Goal: Complete application form: Complete application form

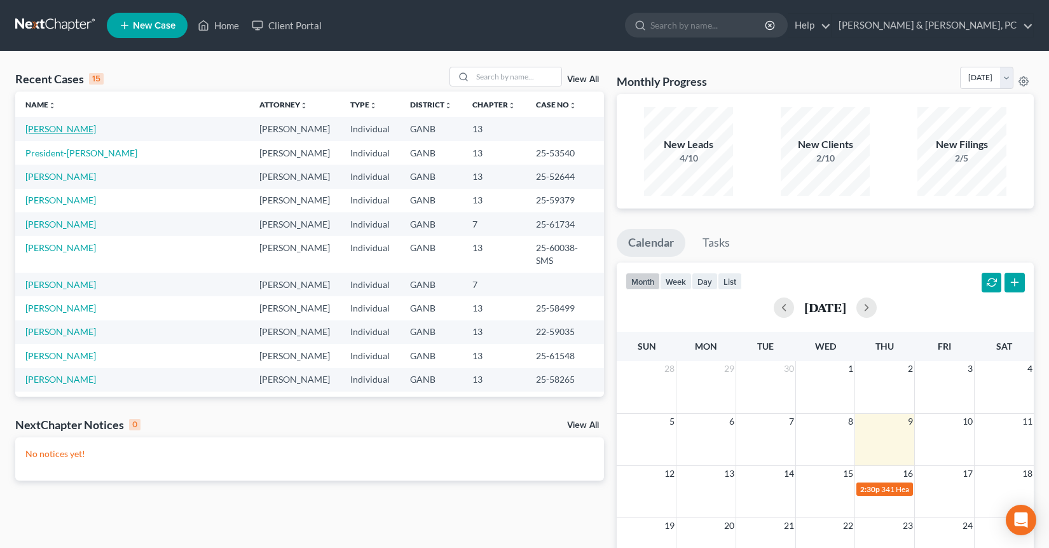
click at [77, 133] on link "[PERSON_NAME]" at bounding box center [60, 128] width 71 height 11
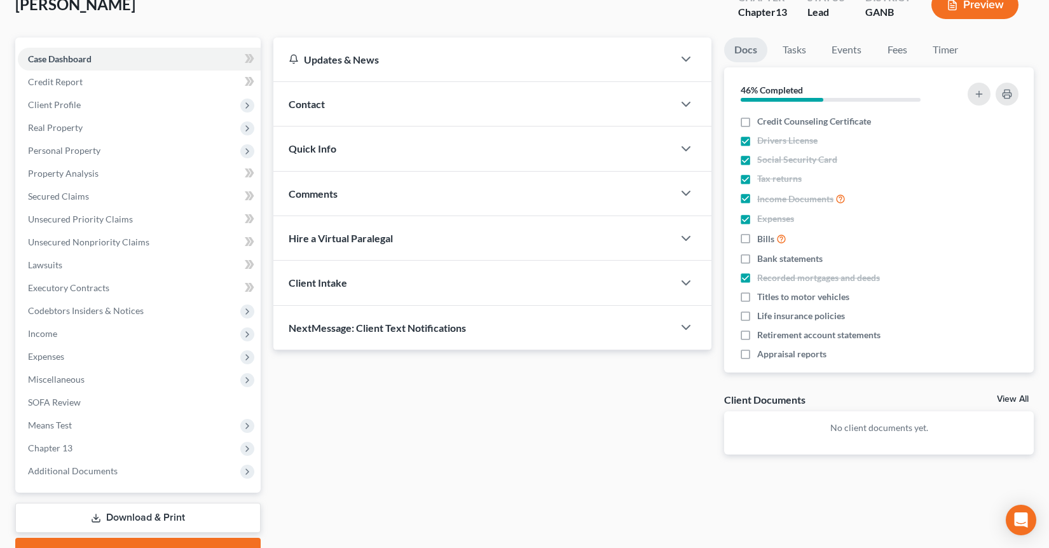
scroll to position [149, 0]
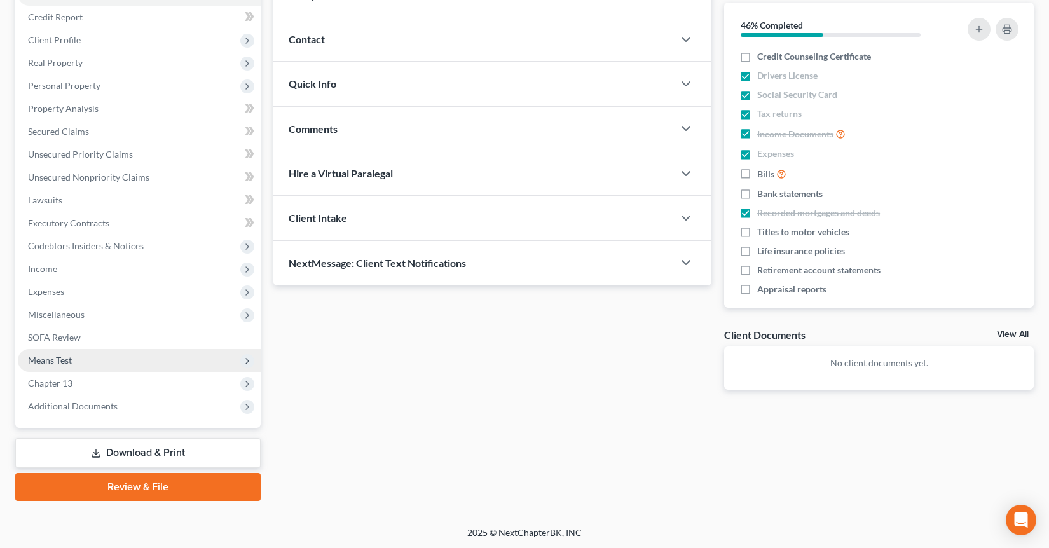
click at [61, 366] on span "Means Test" at bounding box center [139, 360] width 243 height 23
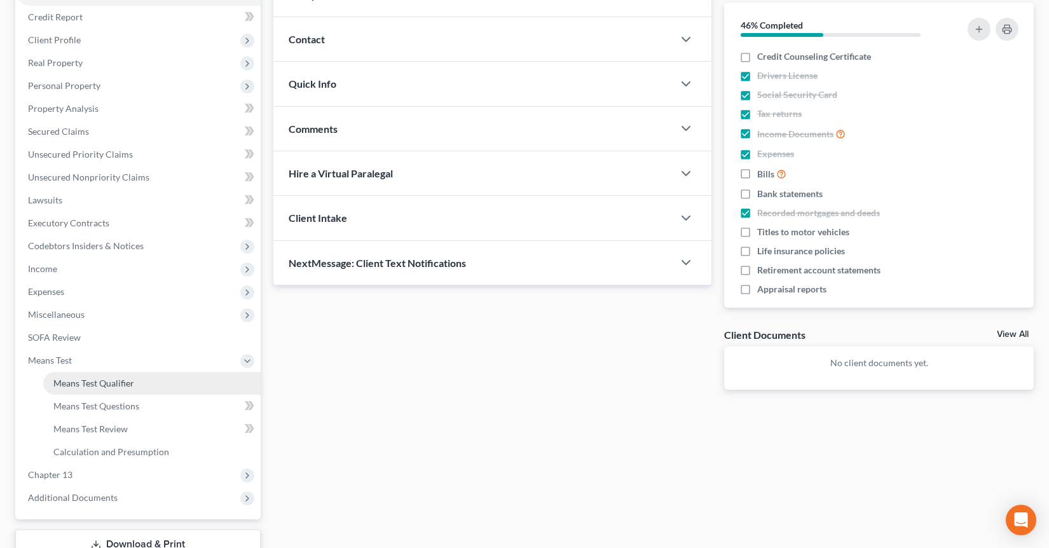
click at [75, 378] on span "Means Test Qualifier" at bounding box center [93, 383] width 81 height 11
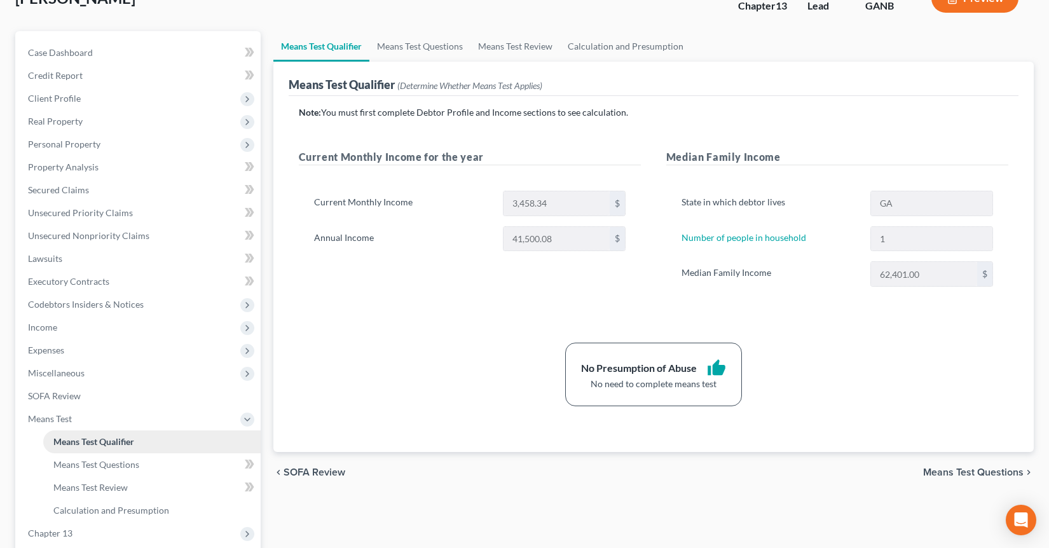
scroll to position [133, 0]
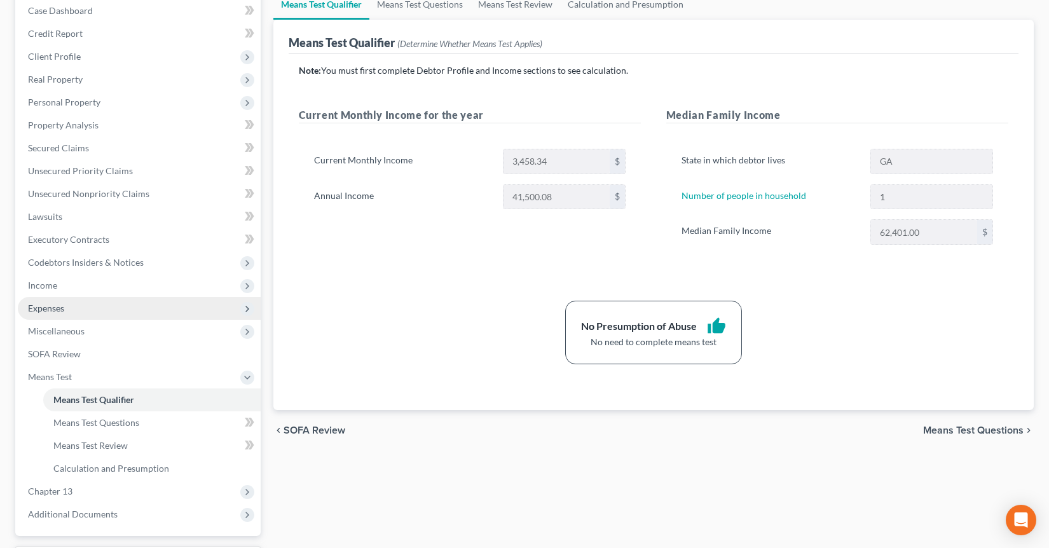
click at [79, 306] on span "Expenses" at bounding box center [139, 308] width 243 height 23
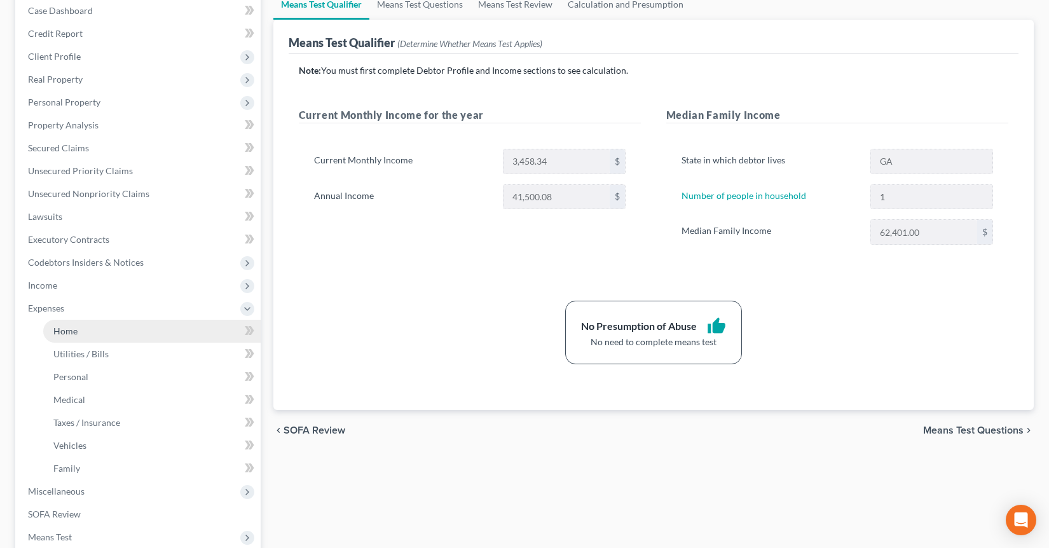
click at [76, 328] on span "Home" at bounding box center [65, 330] width 24 height 11
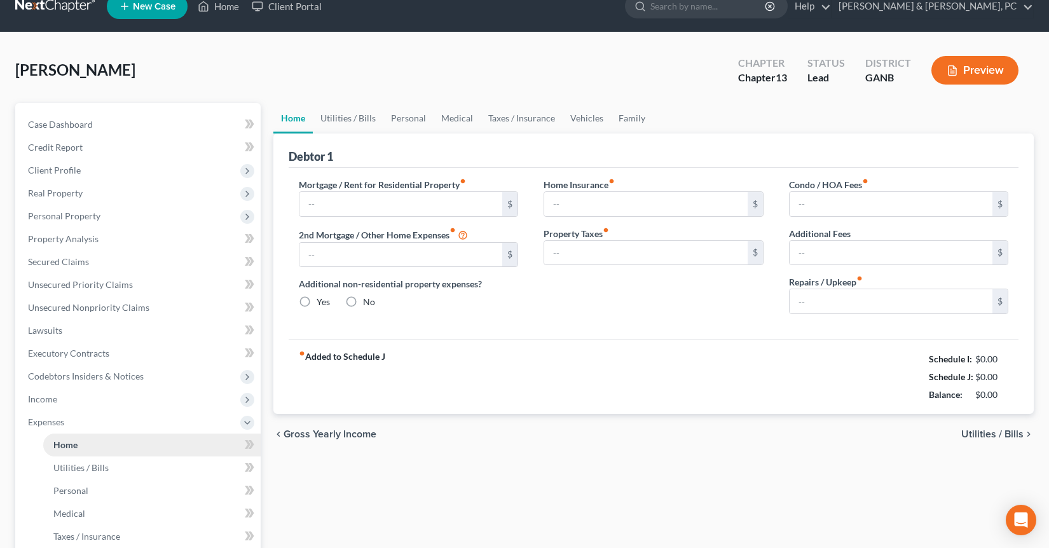
type input "632.00"
type input "0.00"
radio input "true"
type input "0.00"
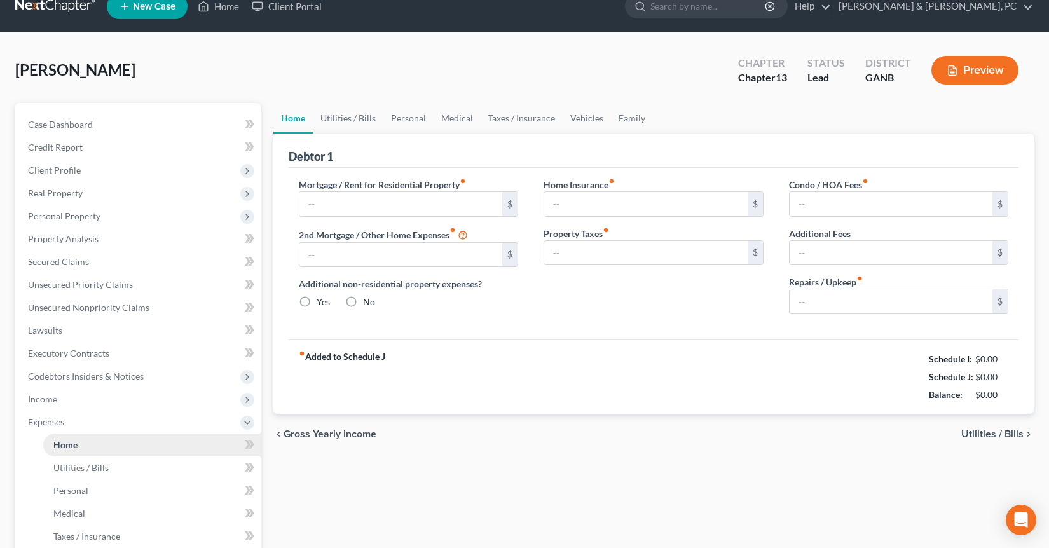
type input "450.00"
type input "0.00"
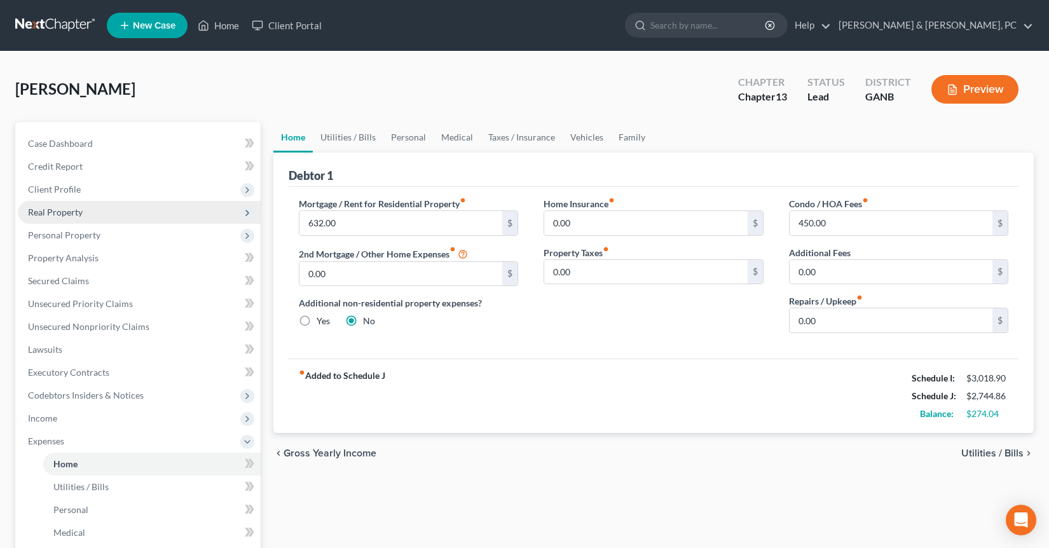
click at [85, 217] on span "Real Property" at bounding box center [139, 212] width 243 height 23
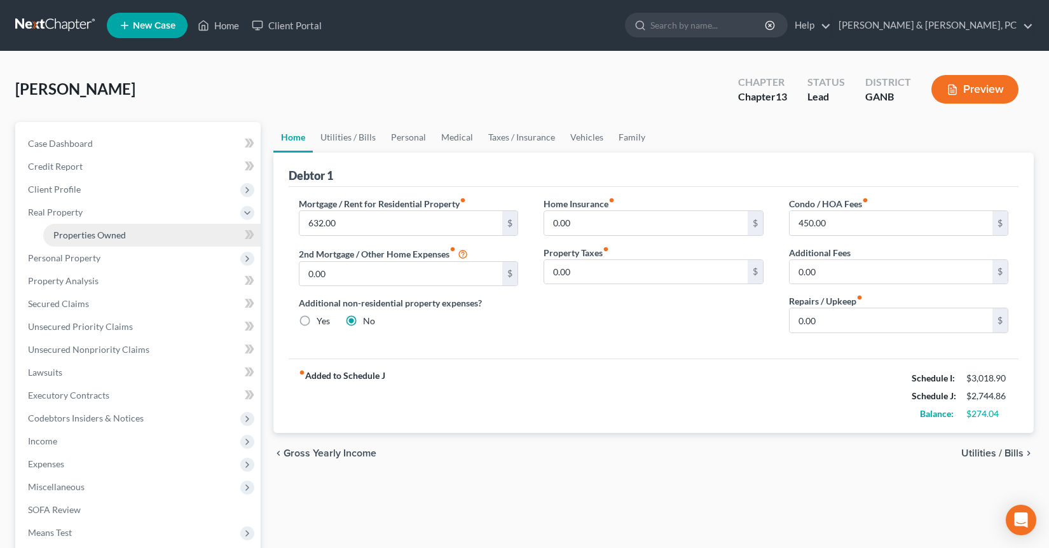
click at [85, 238] on span "Properties Owned" at bounding box center [89, 234] width 72 height 11
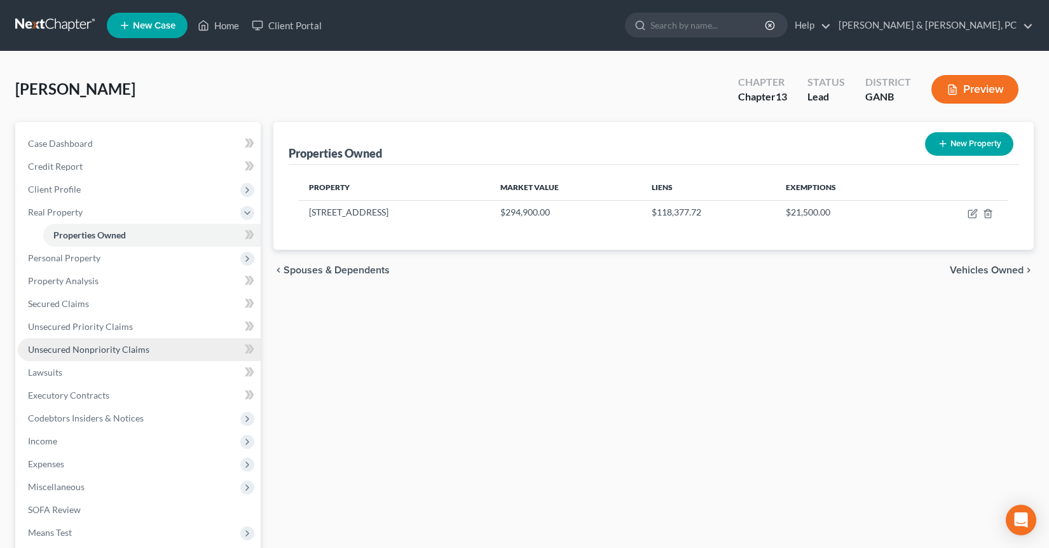
click at [77, 349] on span "Unsecured Nonpriority Claims" at bounding box center [88, 349] width 121 height 11
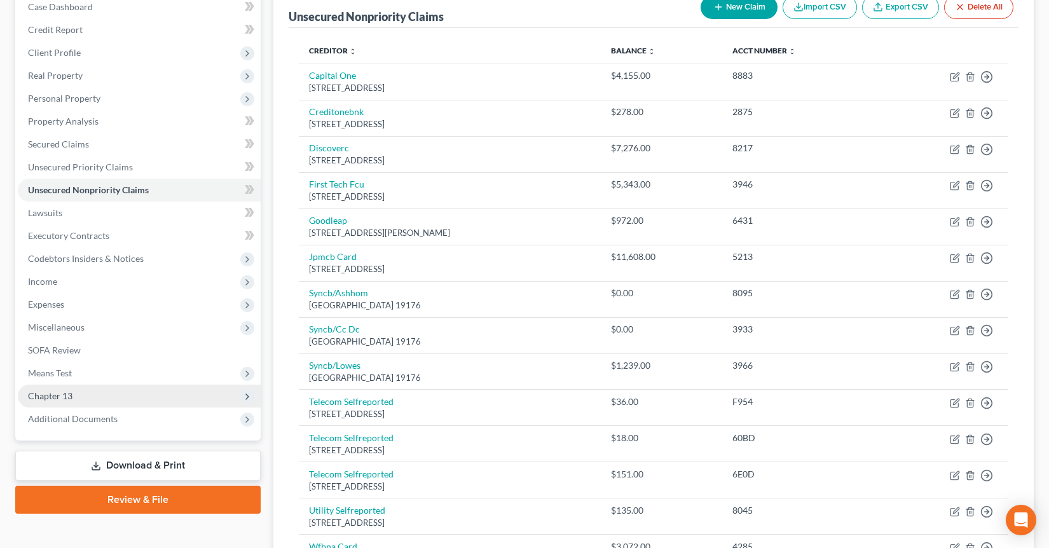
scroll to position [59, 0]
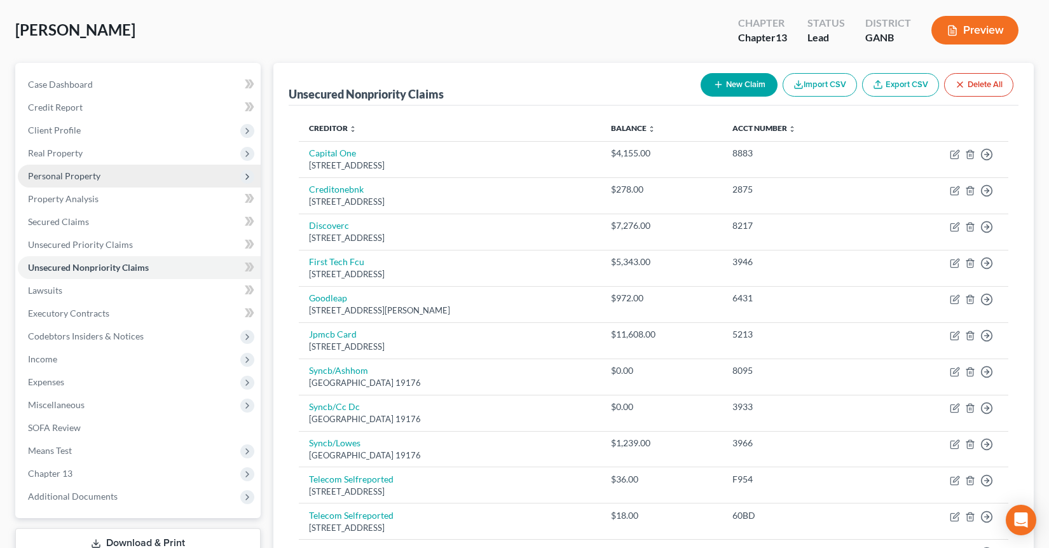
click at [165, 165] on span "Personal Property" at bounding box center [139, 176] width 243 height 23
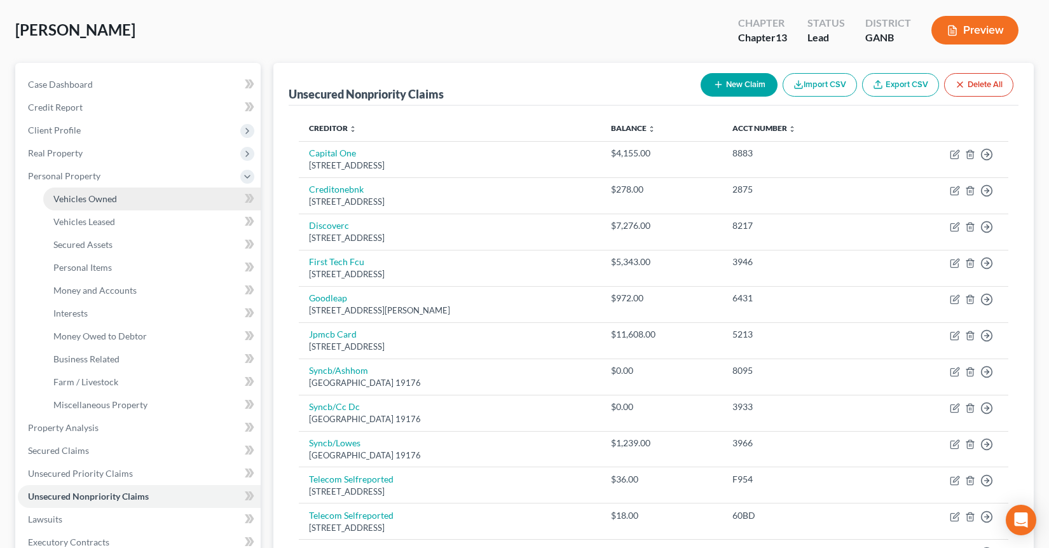
click at [149, 198] on link "Vehicles Owned" at bounding box center [151, 199] width 217 height 23
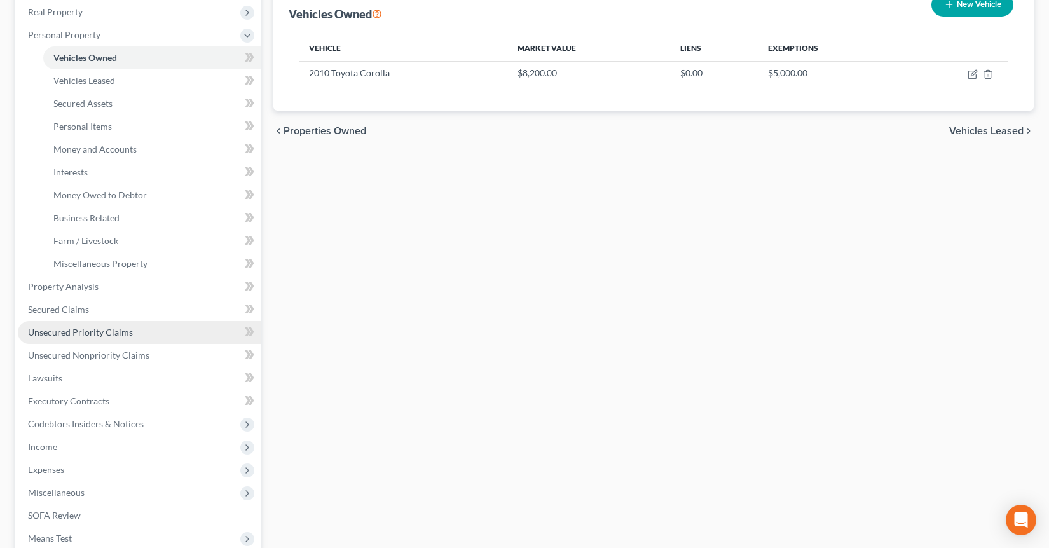
click at [131, 330] on link "Unsecured Priority Claims" at bounding box center [139, 332] width 243 height 23
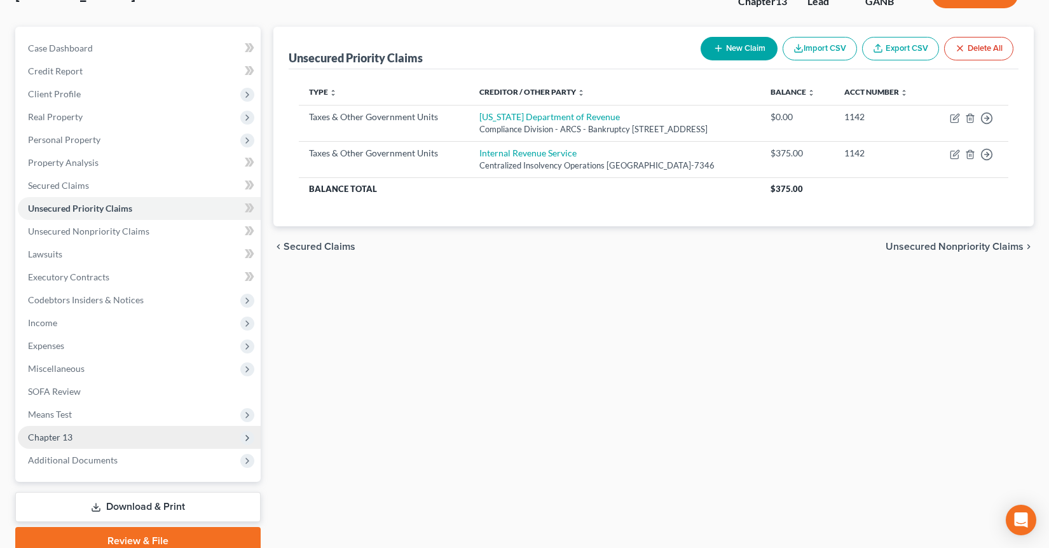
scroll to position [77, 0]
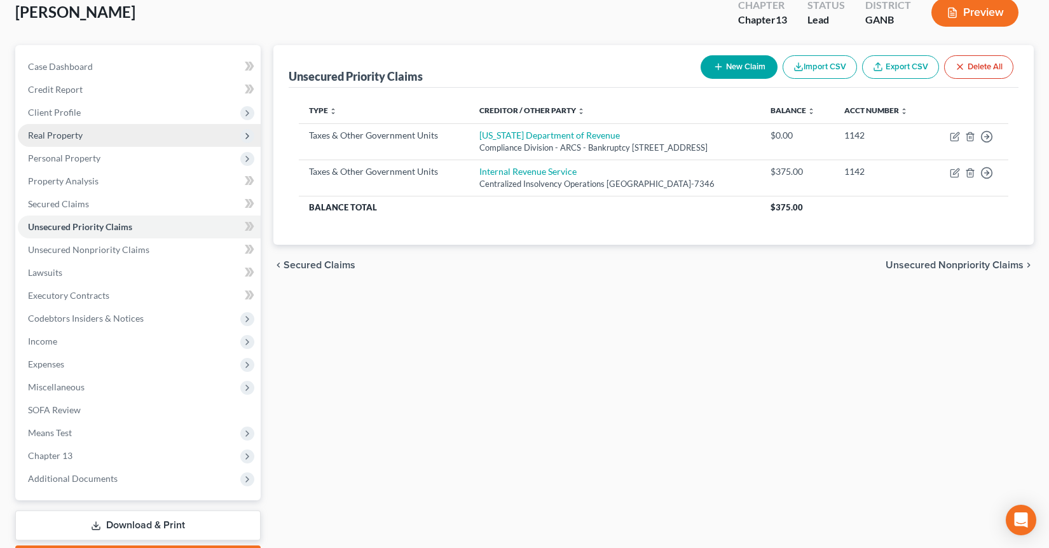
click at [133, 137] on span "Real Property" at bounding box center [139, 135] width 243 height 23
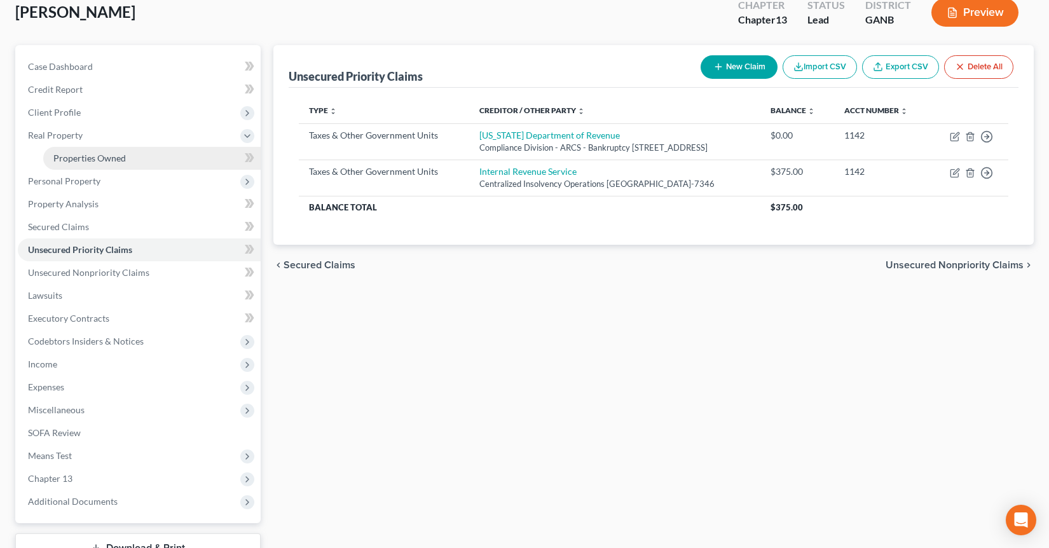
click at [132, 156] on link "Properties Owned" at bounding box center [151, 158] width 217 height 23
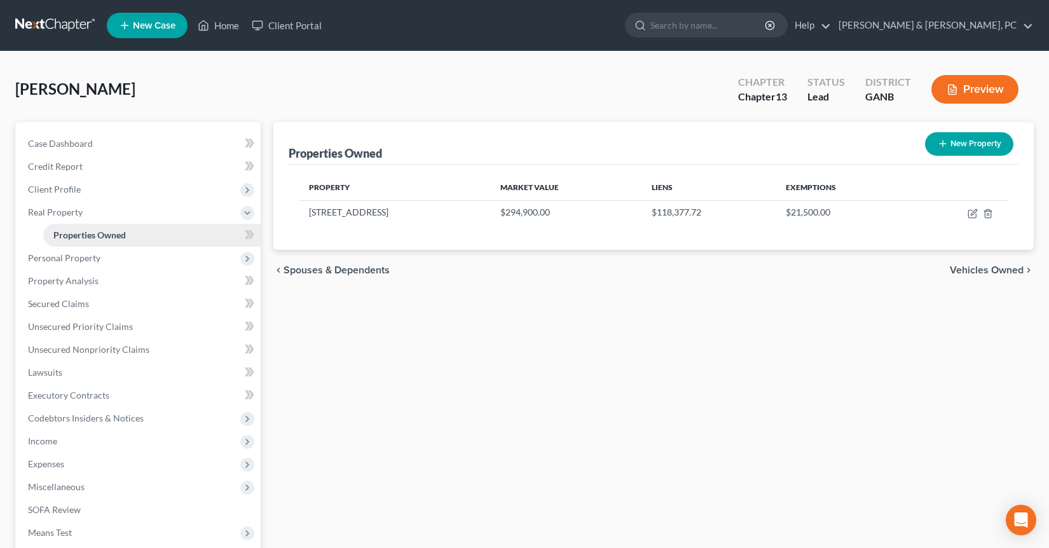
scroll to position [172, 0]
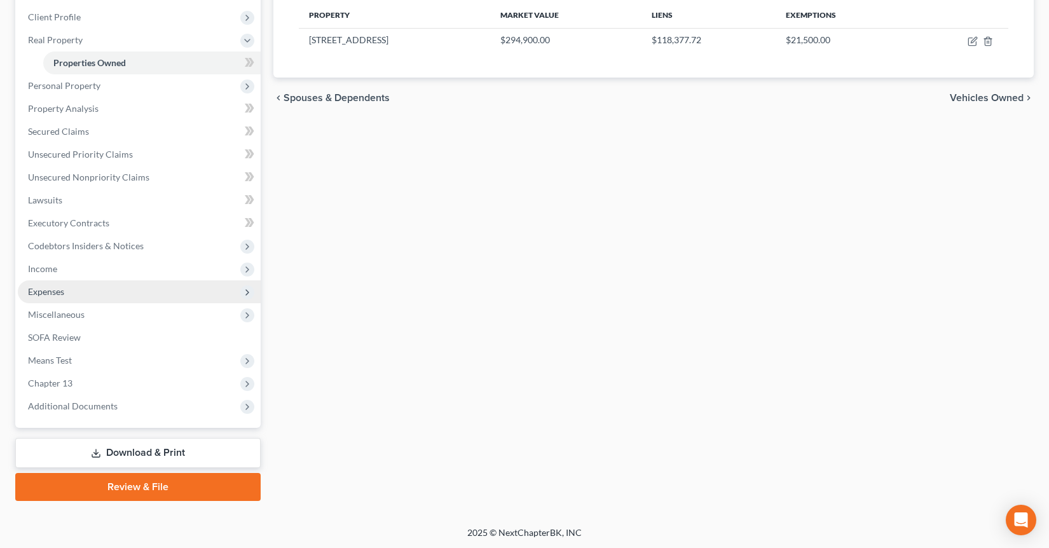
click at [179, 296] on span "Expenses" at bounding box center [139, 291] width 243 height 23
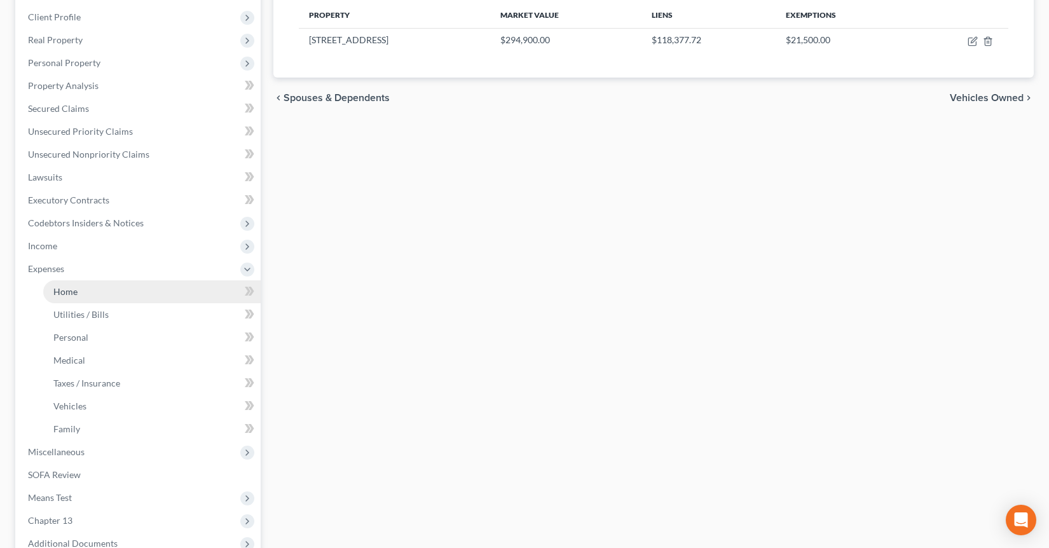
click at [165, 294] on link "Home" at bounding box center [151, 291] width 217 height 23
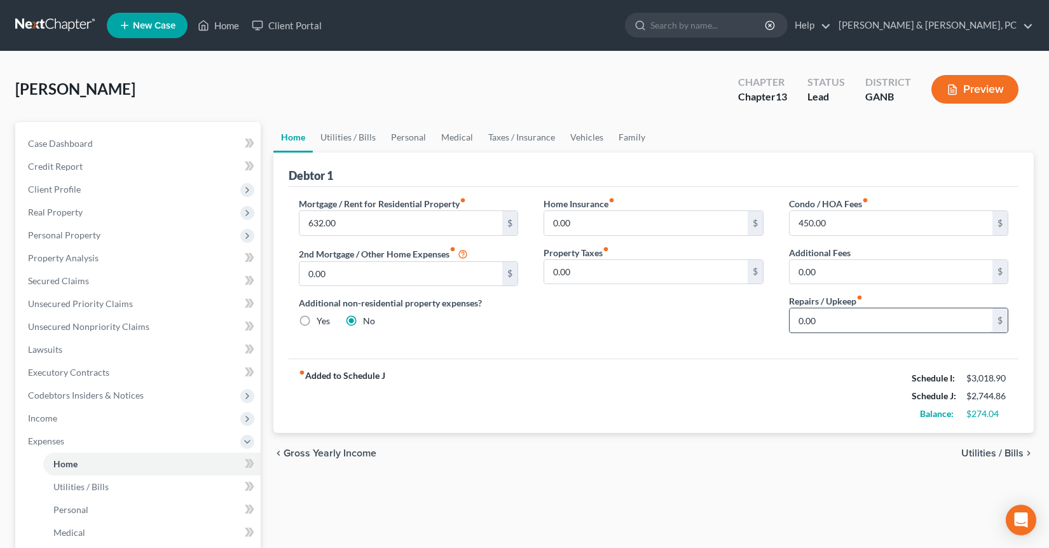
click at [826, 324] on input "0.00" at bounding box center [891, 320] width 203 height 24
type input "10"
click at [359, 134] on link "Utilities / Bills" at bounding box center [348, 137] width 71 height 31
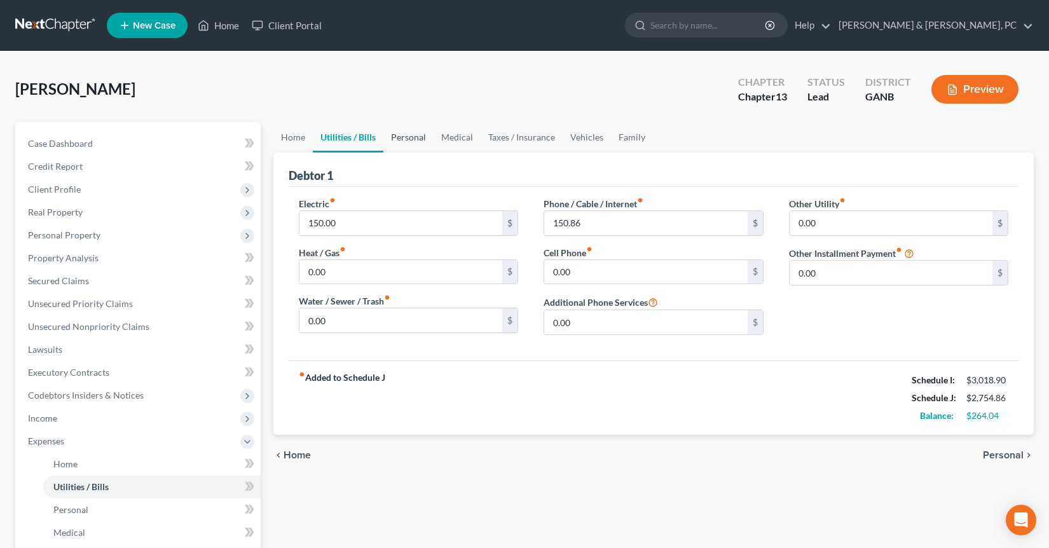
click at [401, 140] on link "Personal" at bounding box center [408, 137] width 50 height 31
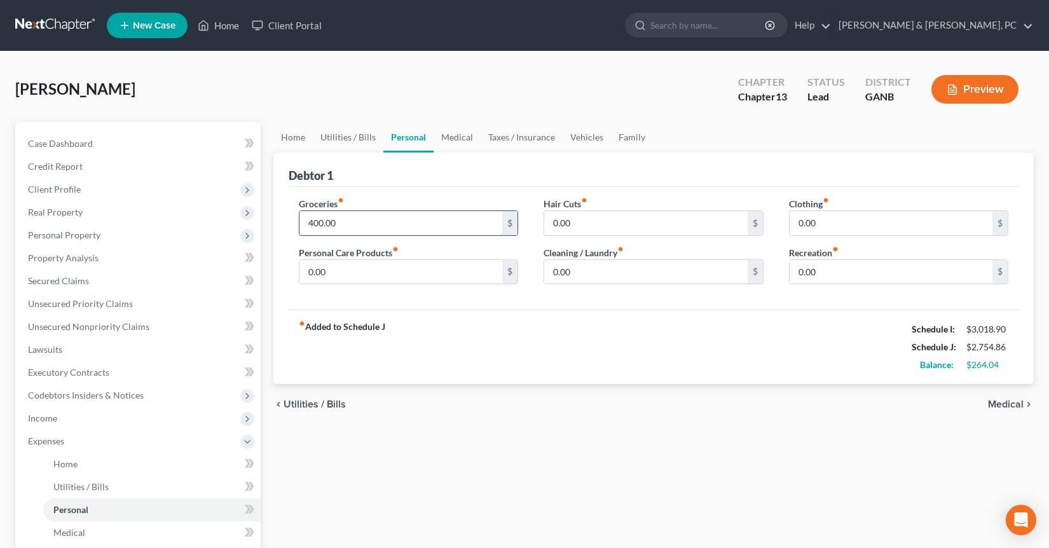
click at [365, 224] on input "400.00" at bounding box center [400, 223] width 203 height 24
type input "300"
click at [350, 267] on input "0.00" at bounding box center [400, 272] width 203 height 24
type input "50"
click at [466, 140] on link "Medical" at bounding box center [457, 137] width 47 height 31
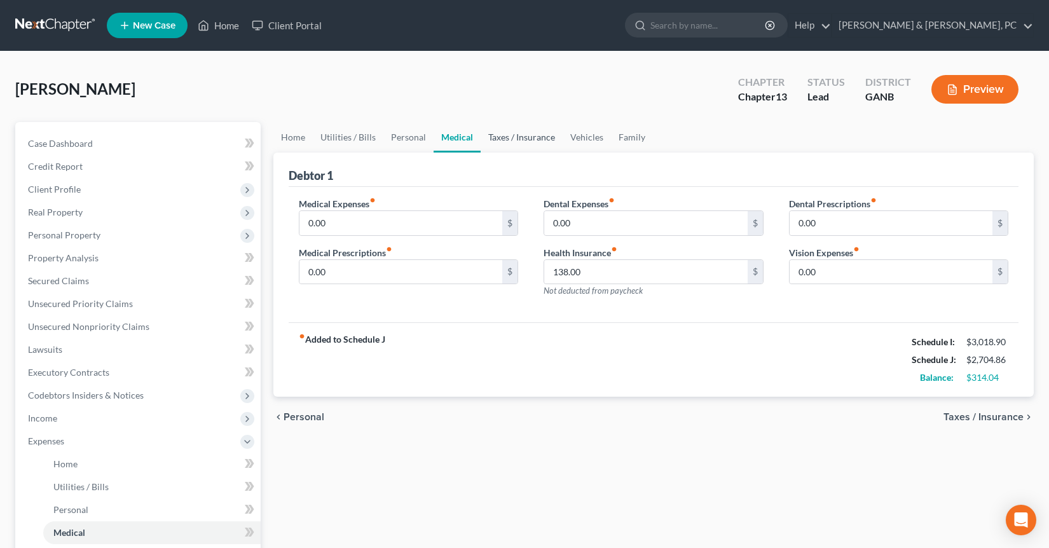
click at [510, 150] on link "Taxes / Insurance" at bounding box center [522, 137] width 82 height 31
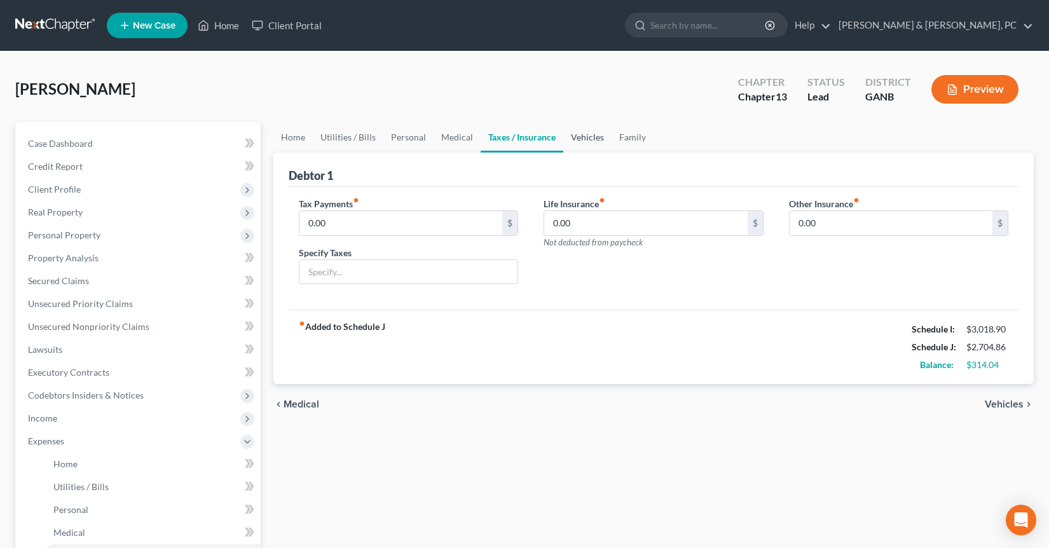
click at [580, 142] on link "Vehicles" at bounding box center [587, 137] width 48 height 31
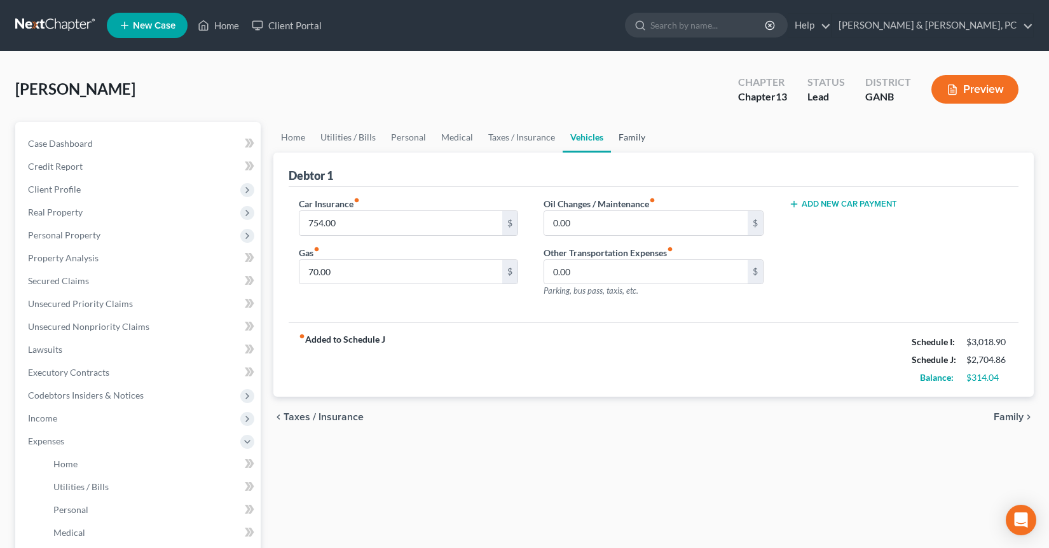
click at [622, 135] on link "Family" at bounding box center [632, 137] width 42 height 31
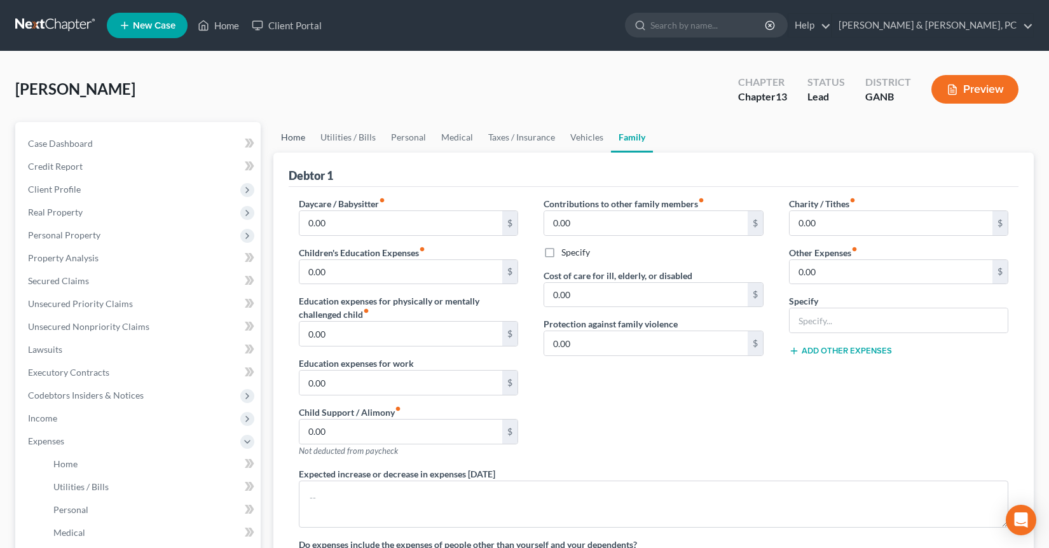
click at [287, 142] on link "Home" at bounding box center [292, 137] width 39 height 31
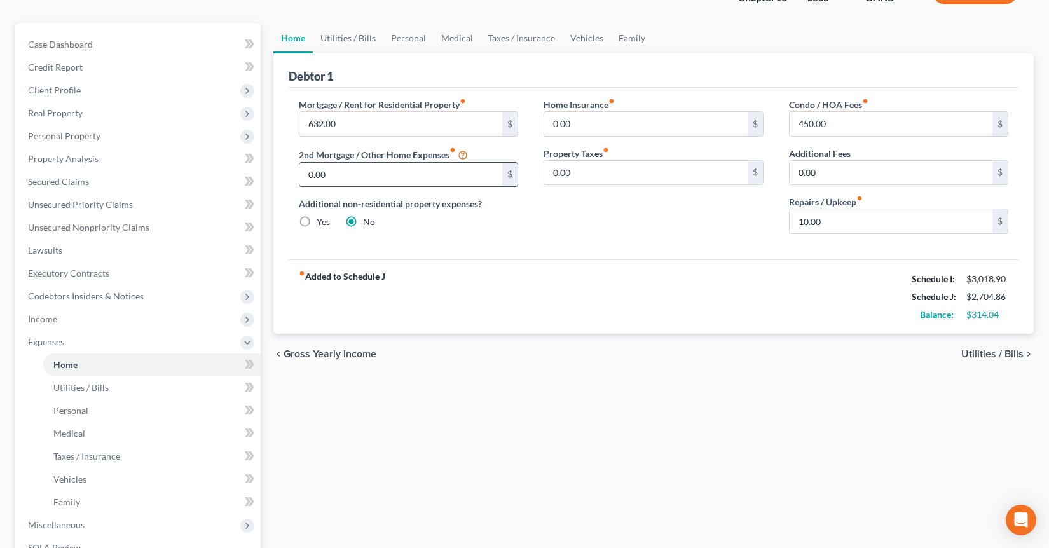
scroll to position [104, 0]
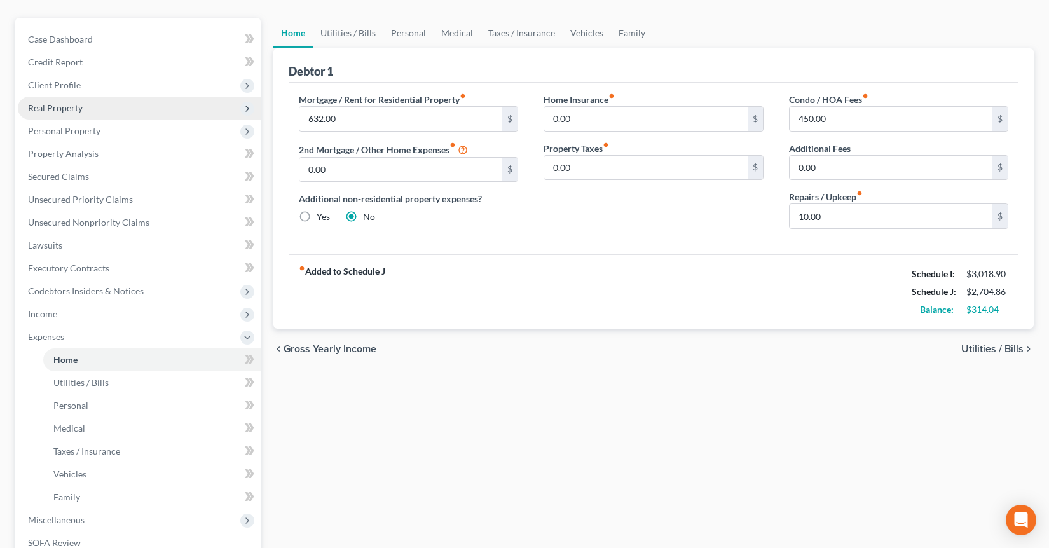
click at [121, 106] on span "Real Property" at bounding box center [139, 108] width 243 height 23
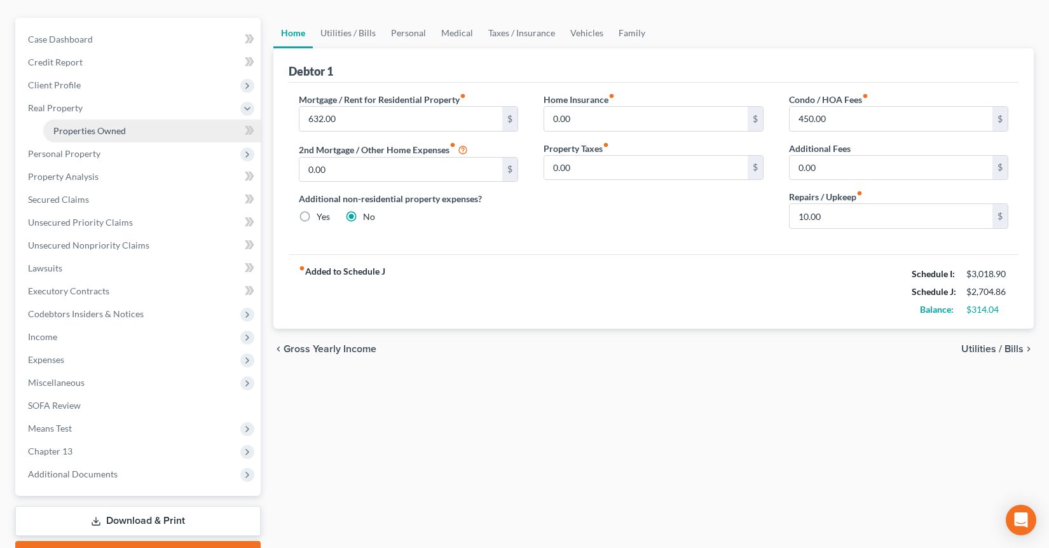
click at [118, 138] on link "Properties Owned" at bounding box center [151, 131] width 217 height 23
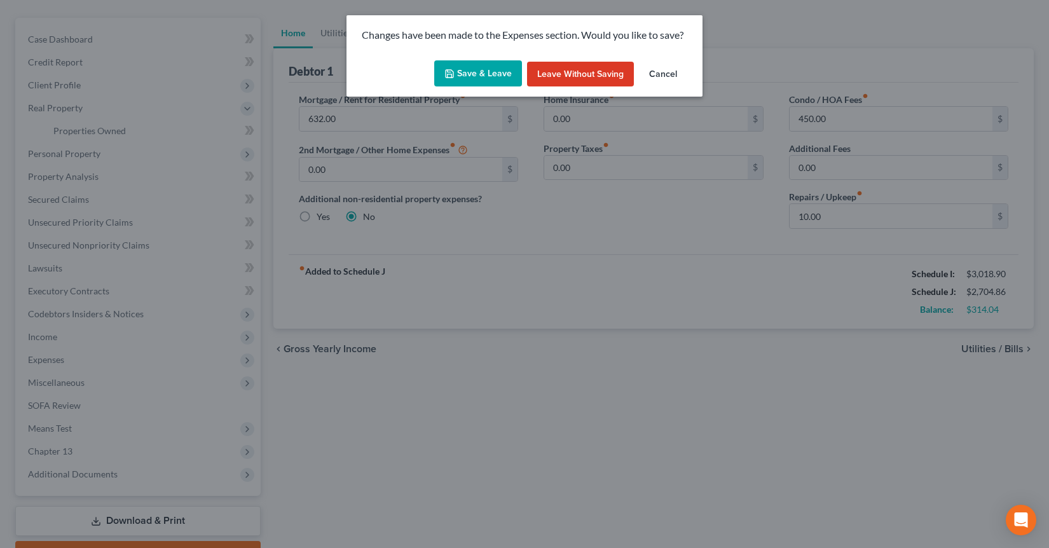
click at [465, 72] on button "Save & Leave" at bounding box center [478, 73] width 88 height 27
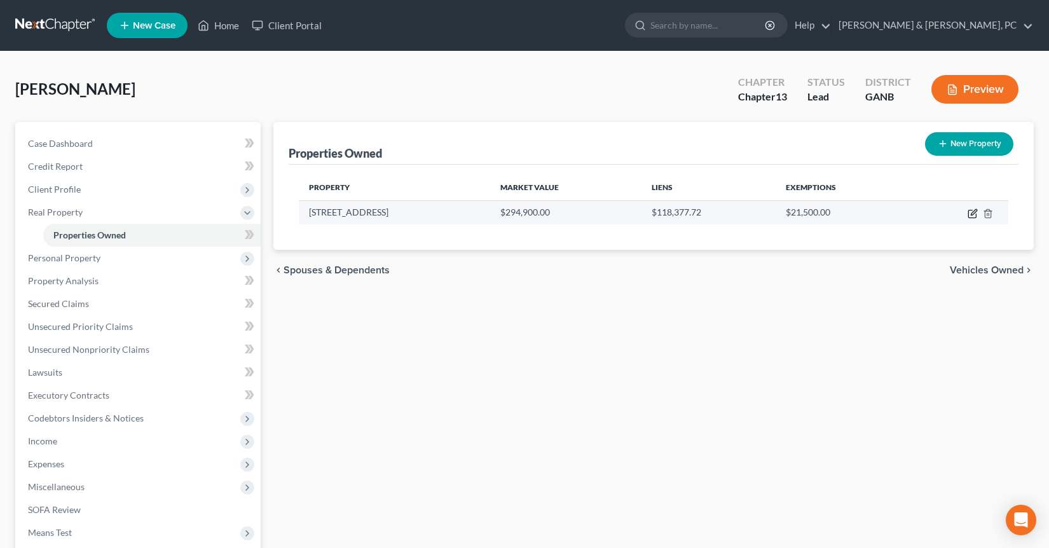
click at [971, 212] on icon "button" at bounding box center [974, 212] width 6 height 6
select select "10"
select select "0"
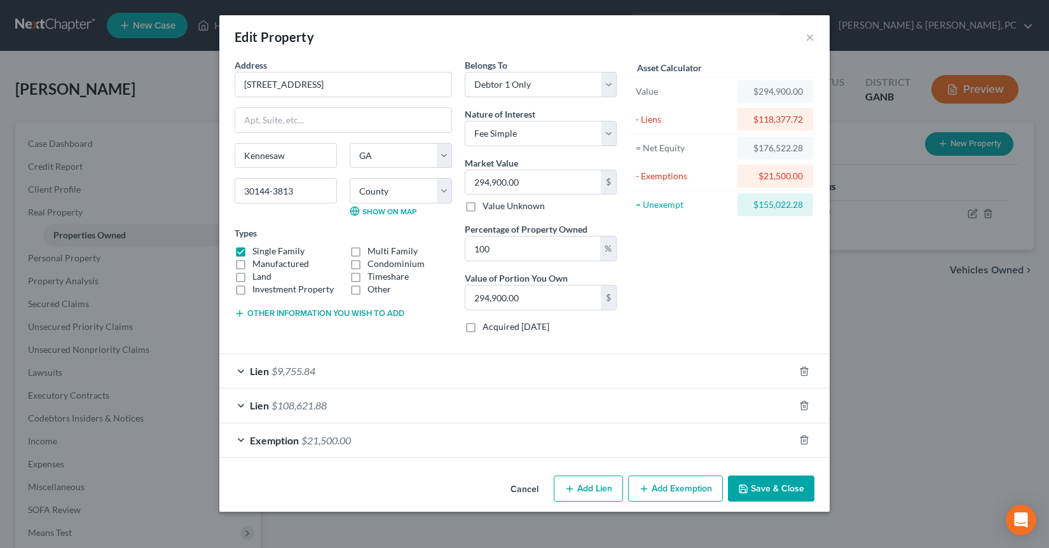
click at [793, 486] on button "Save & Close" at bounding box center [771, 488] width 86 height 27
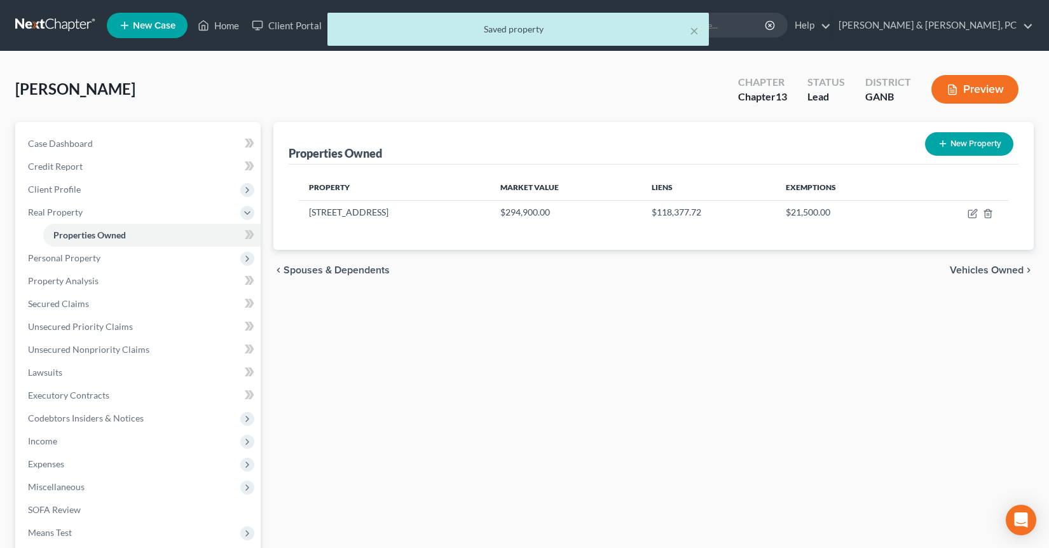
click at [58, 16] on div "× Saved property" at bounding box center [518, 32] width 1049 height 39
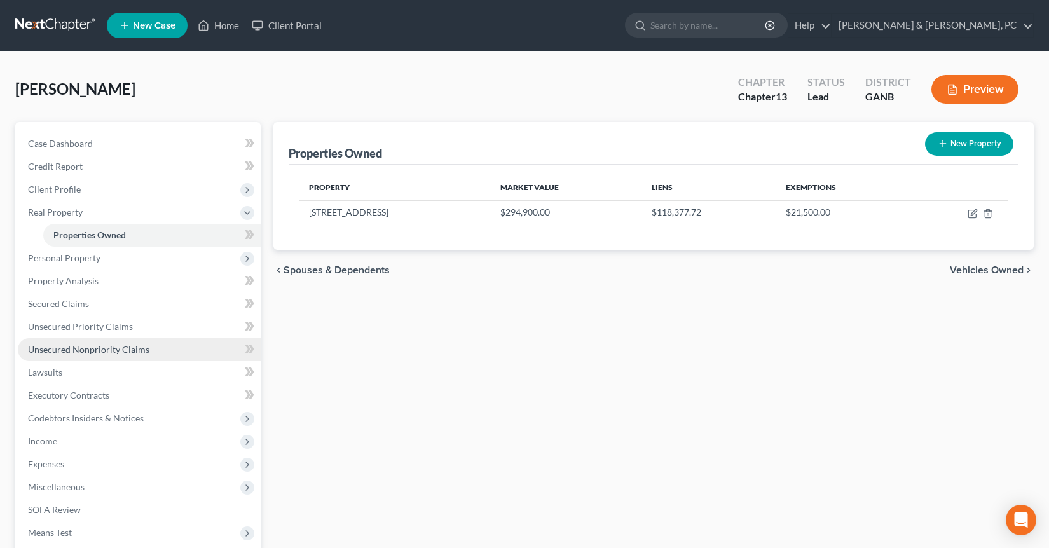
click at [123, 344] on span "Unsecured Nonpriority Claims" at bounding box center [88, 349] width 121 height 11
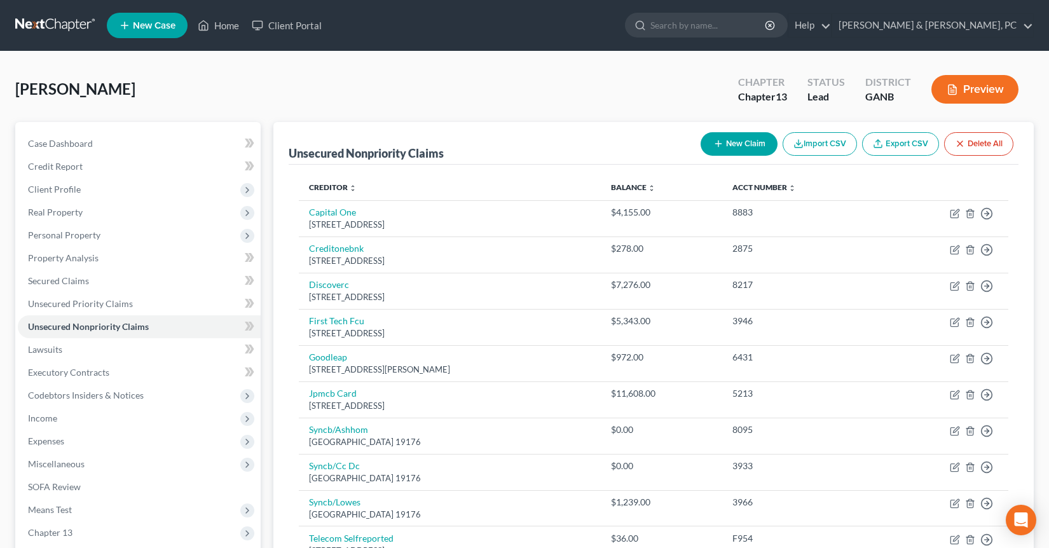
click at [57, 26] on link at bounding box center [55, 25] width 81 height 23
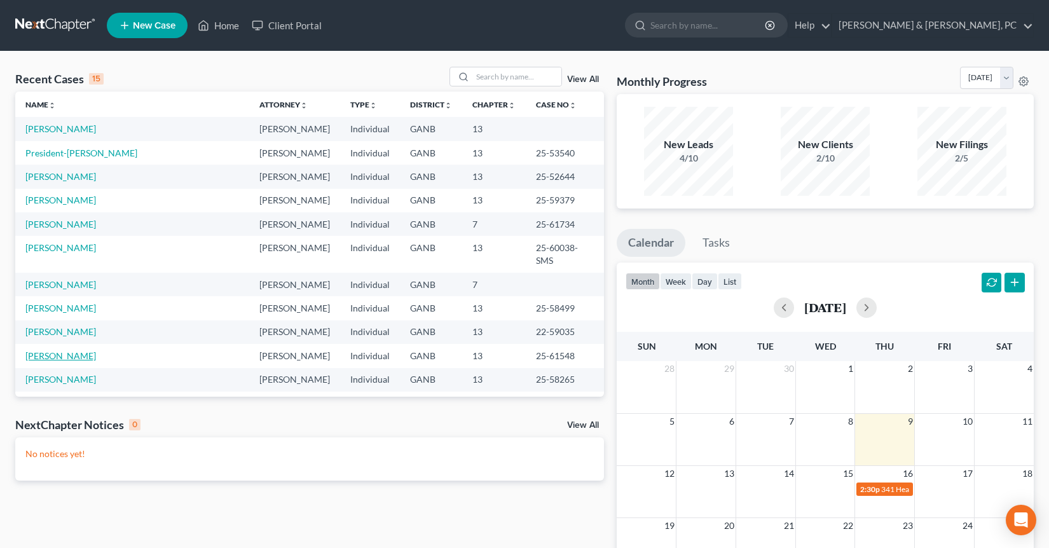
click at [71, 350] on link "[PERSON_NAME]" at bounding box center [60, 355] width 71 height 11
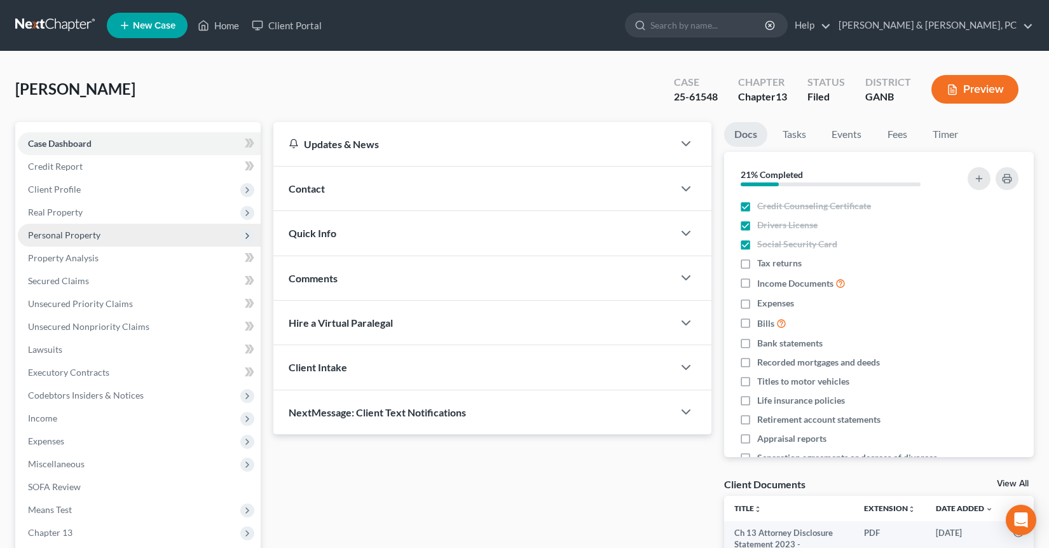
click at [86, 236] on span "Personal Property" at bounding box center [64, 234] width 72 height 11
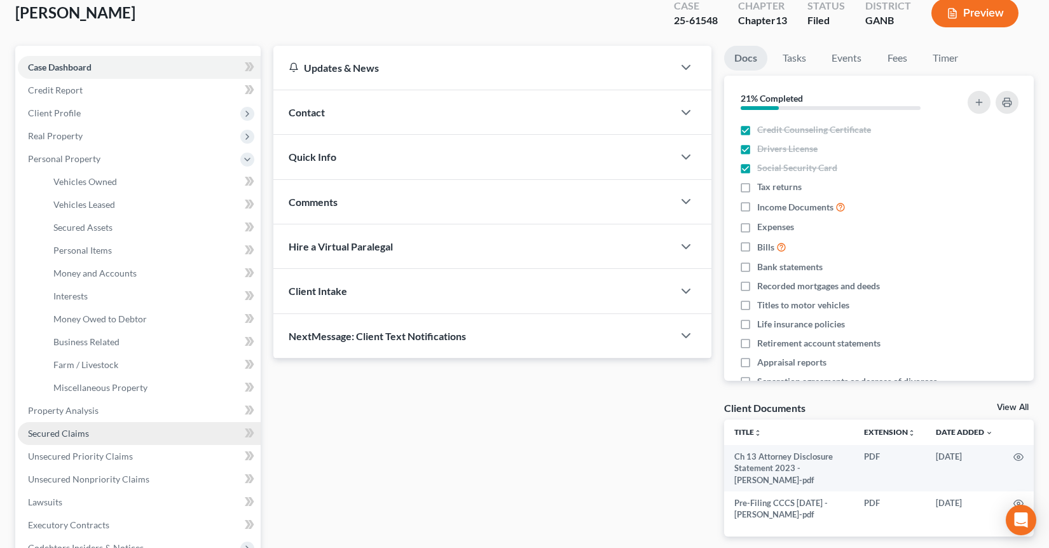
click at [73, 424] on link "Secured Claims" at bounding box center [139, 433] width 243 height 23
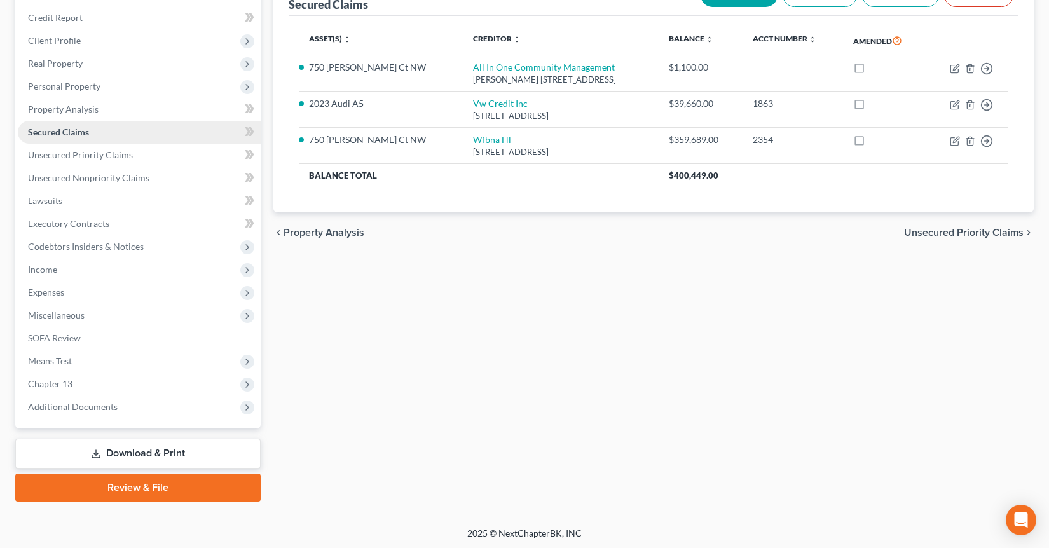
scroll to position [149, 0]
